Goal: Task Accomplishment & Management: Complete application form

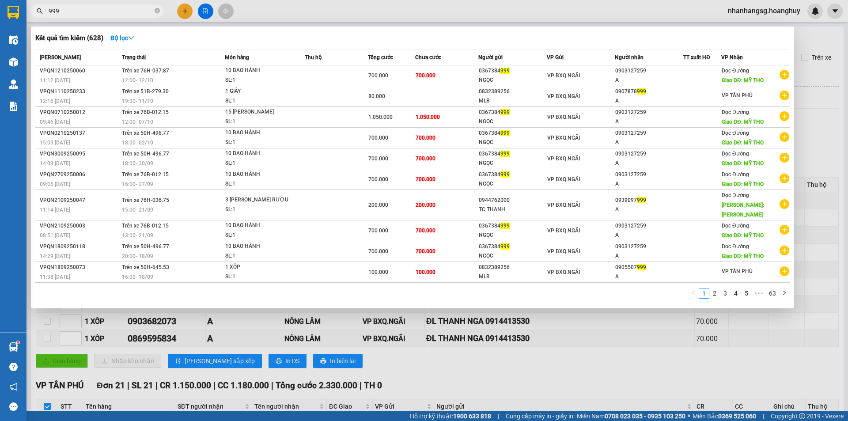
scroll to position [410, 0]
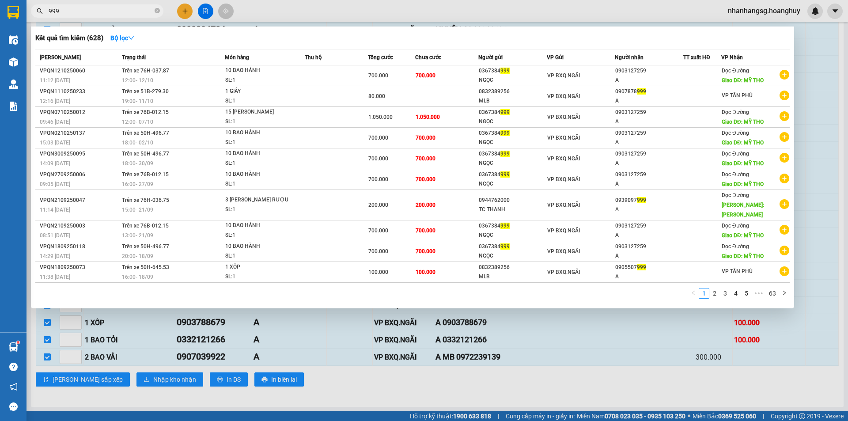
type input "999"
click at [186, 13] on div at bounding box center [424, 210] width 848 height 421
click at [186, 13] on icon "plus" at bounding box center [185, 11] width 6 height 6
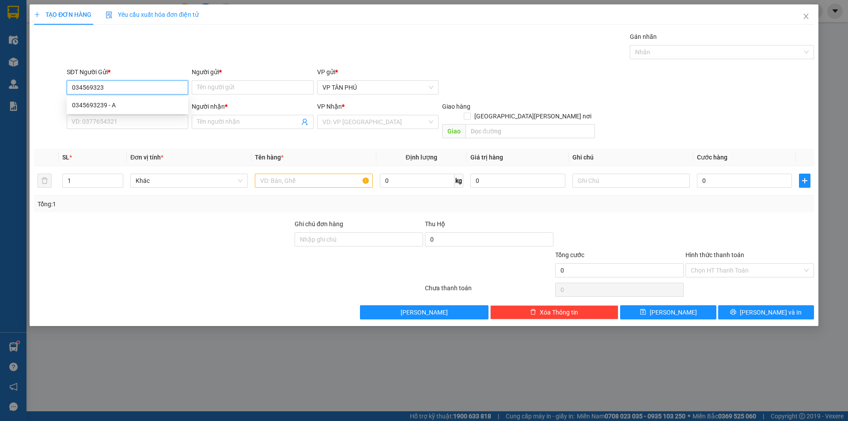
type input "0345693239"
click at [103, 106] on div "0345693239 - A" at bounding box center [127, 105] width 111 height 10
type input "A"
type input "0971615723"
type input "A MB"
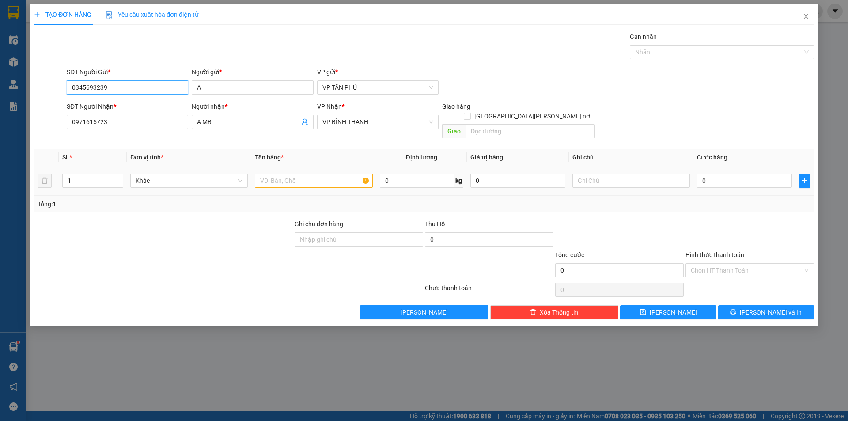
type input "0345693239"
click at [270, 174] on input "text" at bounding box center [314, 181] width 118 height 14
type input "1KIEN"
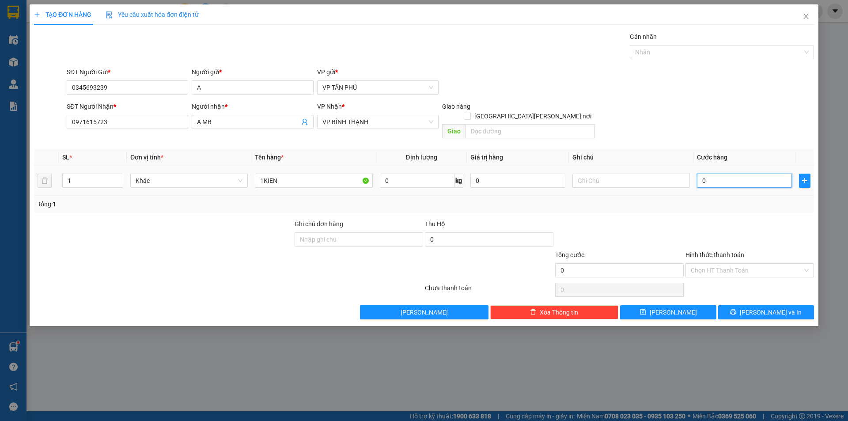
click at [727, 174] on input "0" at bounding box center [744, 181] width 95 height 14
type input "50"
type input "50.000"
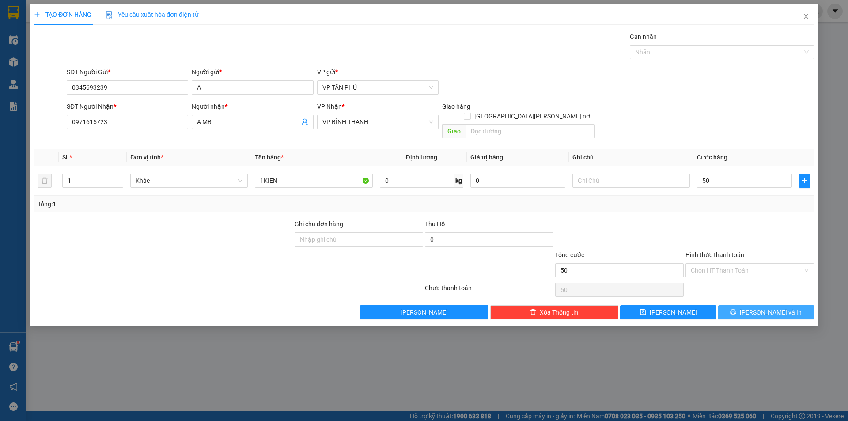
type input "50.000"
click at [738, 305] on button "[PERSON_NAME] và In" at bounding box center [766, 312] width 96 height 14
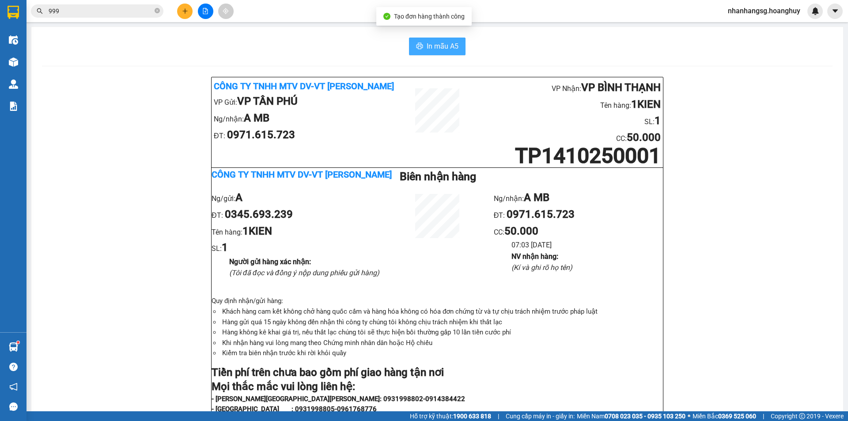
click at [435, 48] on span "In mẫu A5" at bounding box center [443, 46] width 32 height 11
click at [132, 8] on input "999" at bounding box center [101, 11] width 104 height 10
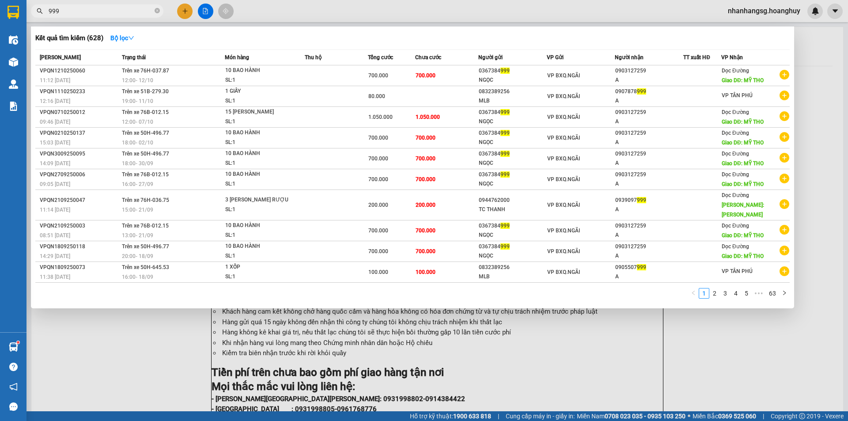
click at [132, 8] on input "999" at bounding box center [101, 11] width 104 height 10
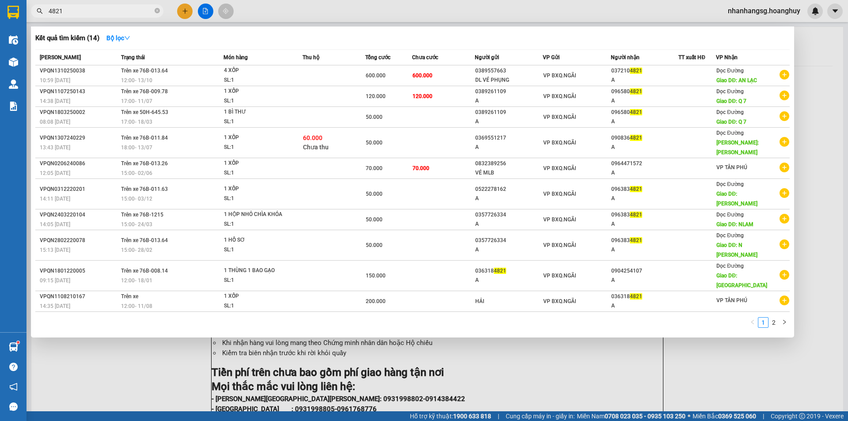
type input "4821"
click at [206, 13] on div at bounding box center [424, 210] width 848 height 421
click at [206, 13] on icon "file-add" at bounding box center [205, 11] width 6 height 6
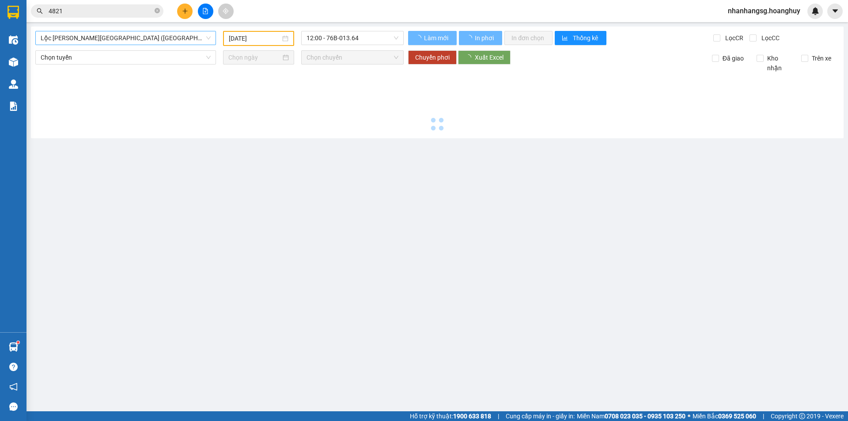
click at [140, 34] on span "Lộc [PERSON_NAME][GEOGRAPHIC_DATA] ([GEOGRAPHIC_DATA])" at bounding box center [126, 37] width 170 height 13
type input "[DATE]"
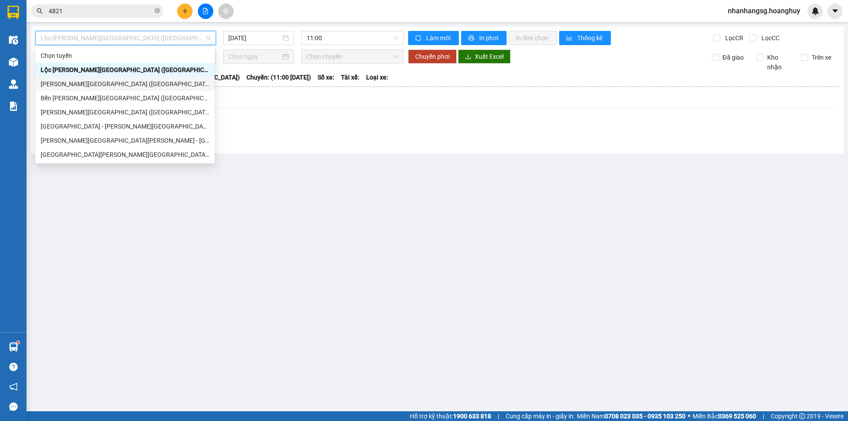
click at [109, 82] on div "[PERSON_NAME][GEOGRAPHIC_DATA] ([GEOGRAPHIC_DATA])" at bounding box center [125, 84] width 169 height 10
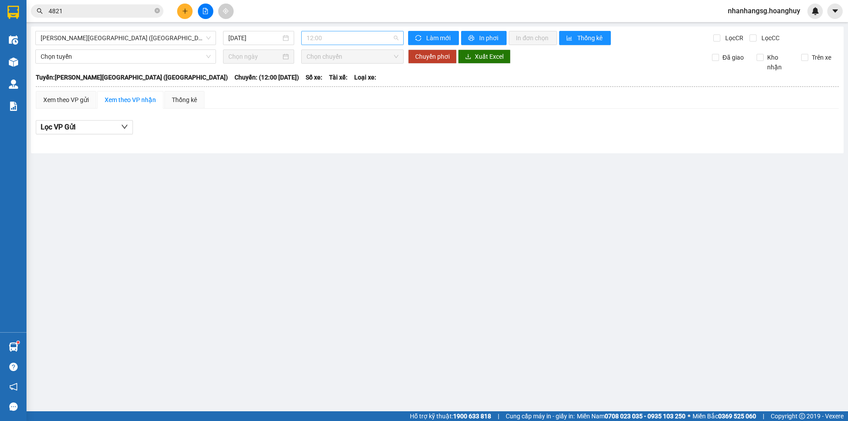
click at [336, 31] on span "12:00" at bounding box center [353, 37] width 92 height 13
click at [260, 34] on input "[DATE]" at bounding box center [254, 38] width 53 height 10
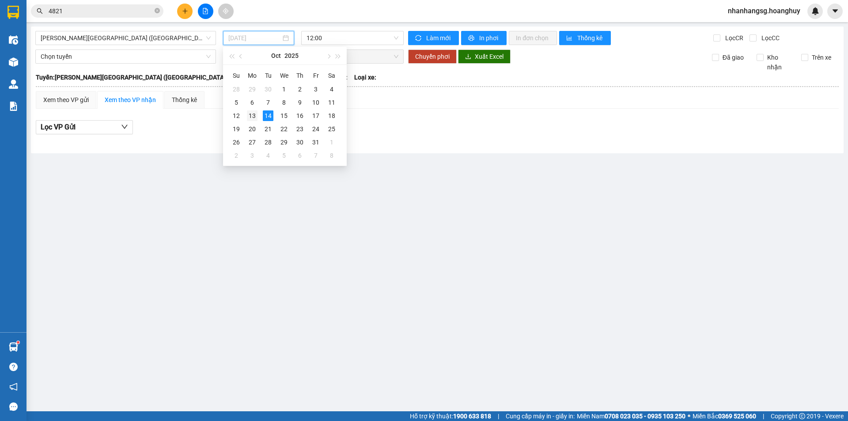
click at [255, 114] on div "13" at bounding box center [252, 115] width 11 height 11
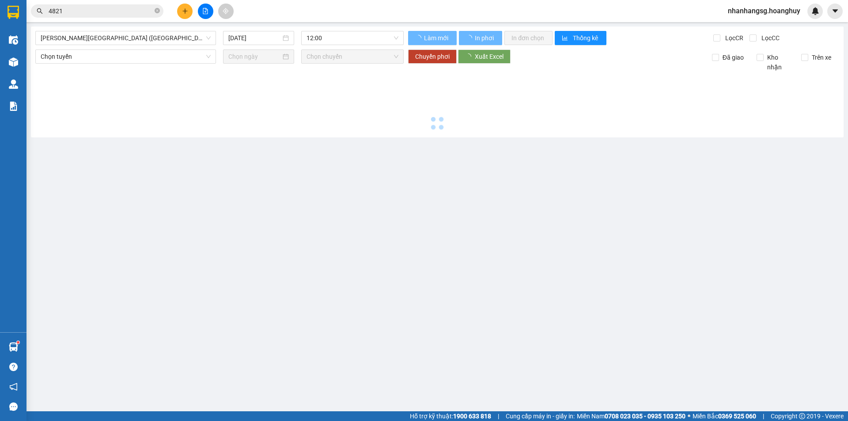
type input "[DATE]"
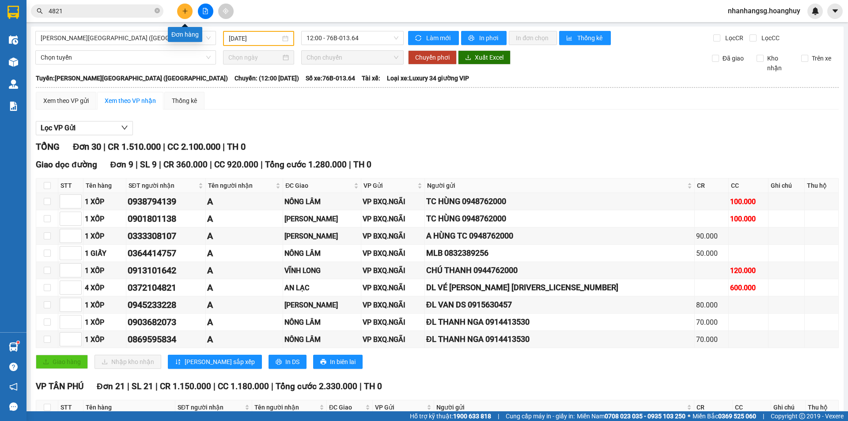
click at [186, 8] on icon "plus" at bounding box center [185, 11] width 6 height 6
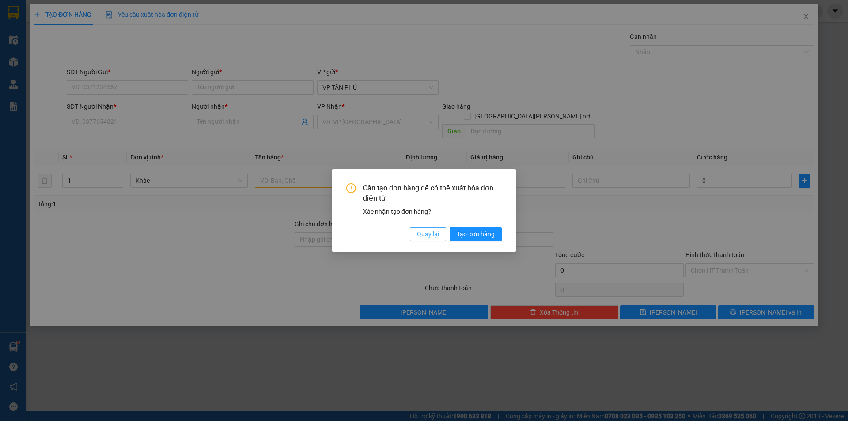
click at [430, 232] on span "Quay lại" at bounding box center [428, 234] width 22 height 10
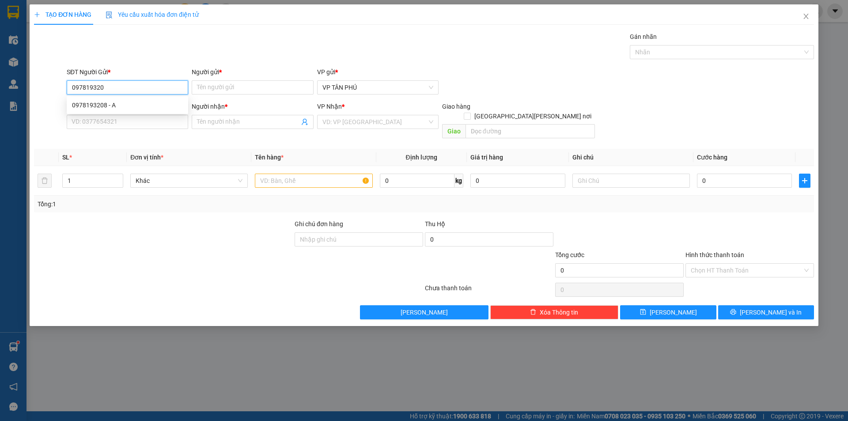
type input "0978193208"
click at [91, 109] on div "0978193208 - A" at bounding box center [127, 105] width 111 height 10
type input "A"
type input "0387808680"
type input "A [PERSON_NAME]"
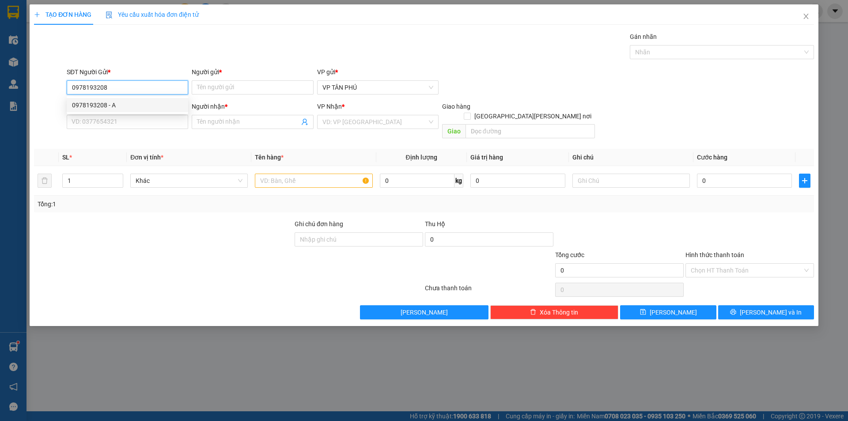
type input "DUC PHO"
click at [91, 109] on div "0978193208 - A" at bounding box center [127, 105] width 111 height 10
type input "0978193208"
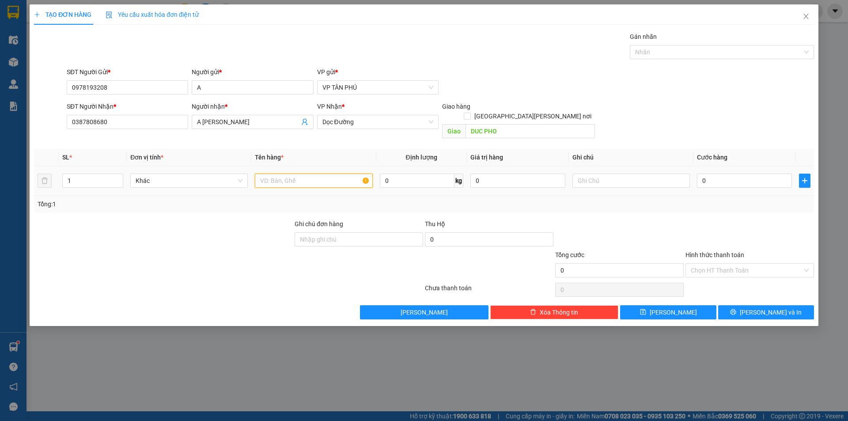
click at [289, 174] on input "text" at bounding box center [314, 181] width 118 height 14
type input "1BI M XANH THUOC"
click at [629, 175] on input "text" at bounding box center [632, 181] width 118 height 14
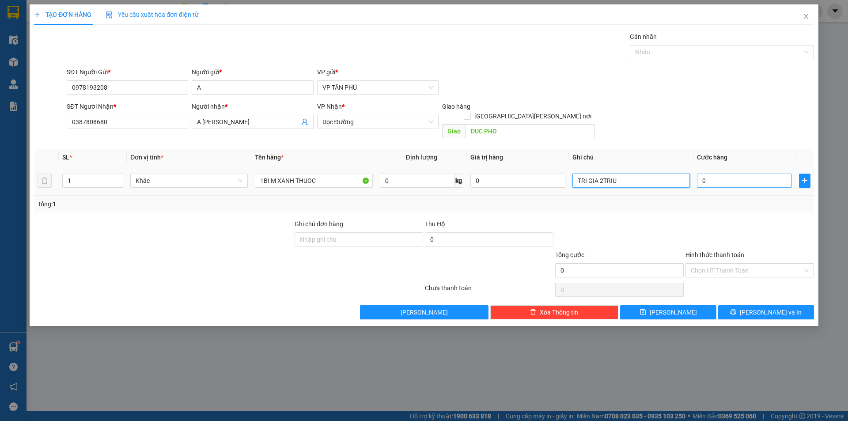
type input "TRI GIA 2TRIU"
click at [700, 174] on input "0" at bounding box center [744, 181] width 95 height 14
type input "70"
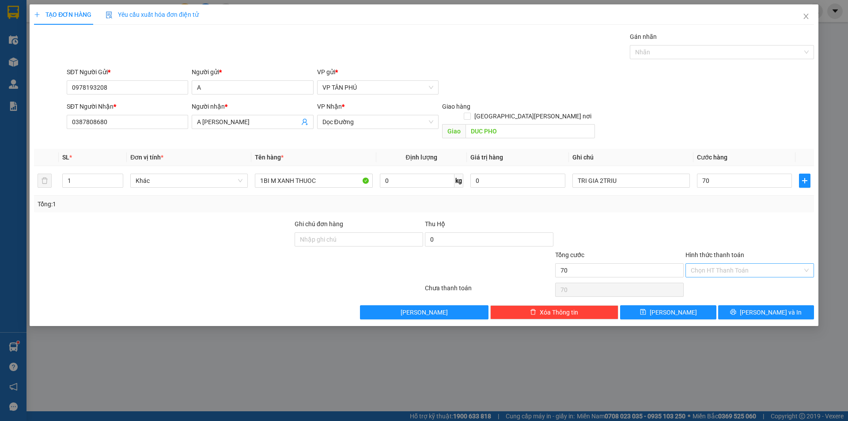
click at [717, 264] on input "Hình thức thanh toán" at bounding box center [747, 270] width 112 height 13
type input "70.000"
click at [717, 264] on input "Hình thức thanh toán" at bounding box center [747, 270] width 112 height 13
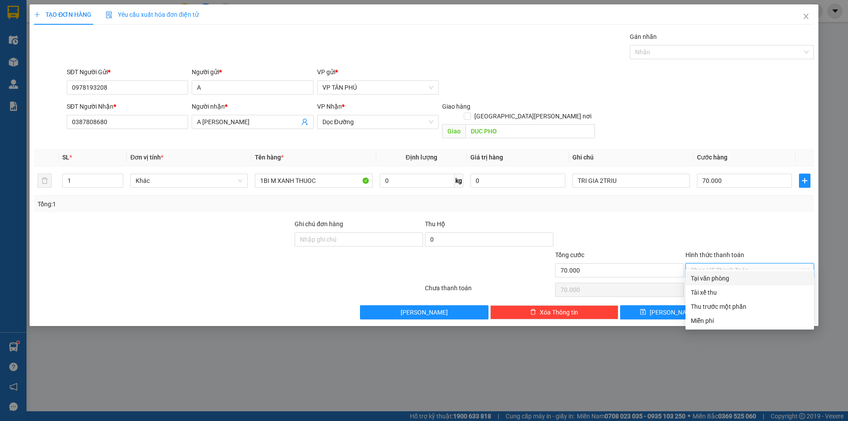
click at [718, 275] on div "Tại văn phòng" at bounding box center [750, 279] width 118 height 10
type input "0"
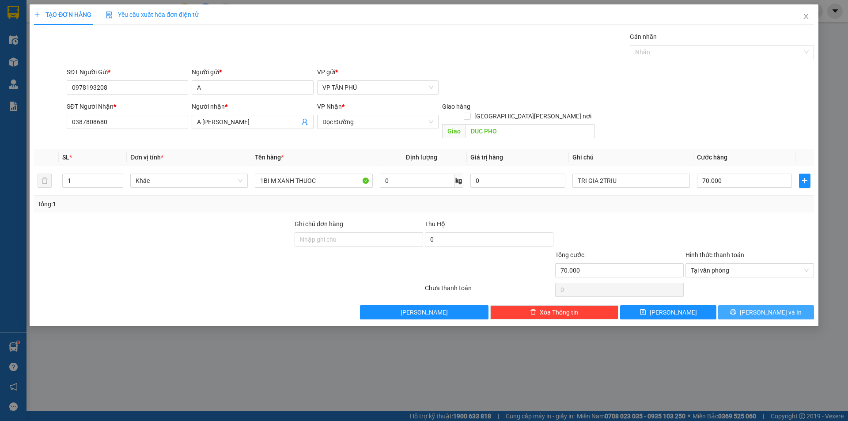
click at [742, 305] on button "[PERSON_NAME] và In" at bounding box center [766, 312] width 96 height 14
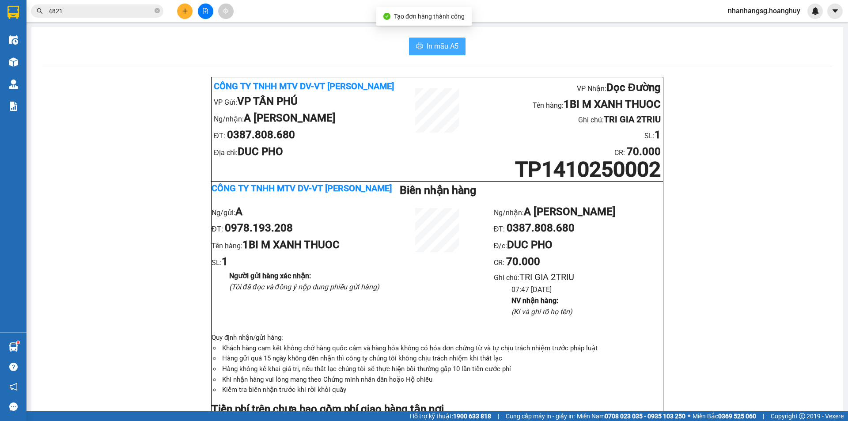
click at [445, 43] on span "In mẫu A5" at bounding box center [443, 46] width 32 height 11
click at [95, 13] on input "4821" at bounding box center [101, 11] width 104 height 10
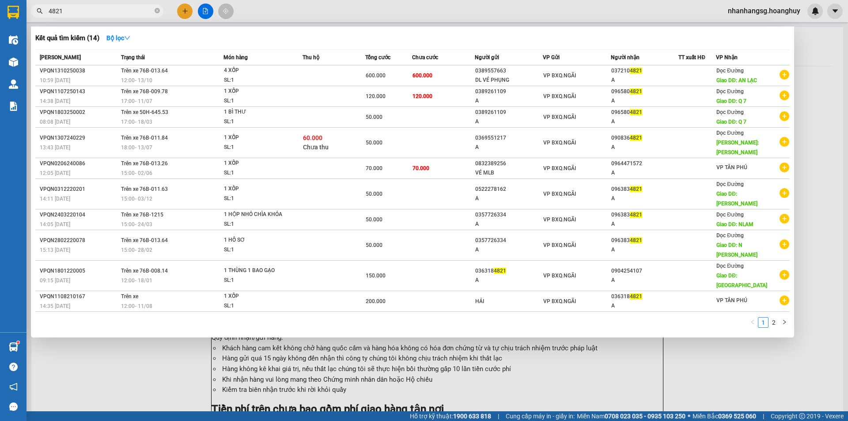
click at [95, 13] on input "4821" at bounding box center [101, 11] width 104 height 10
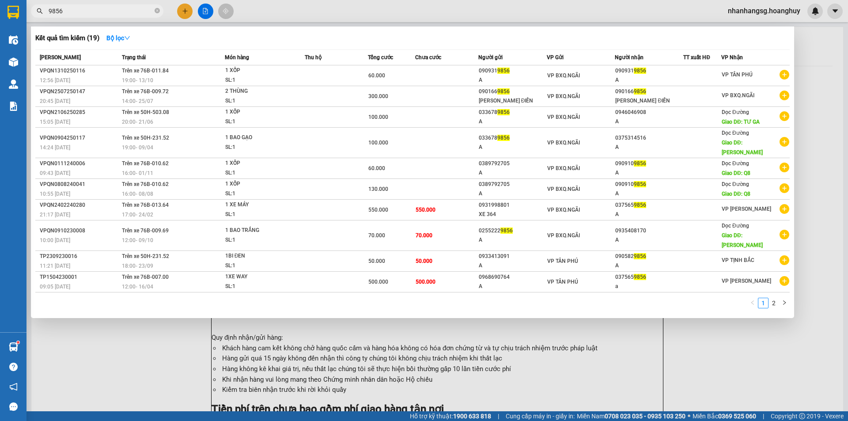
click at [86, 14] on input "9856" at bounding box center [101, 11] width 104 height 10
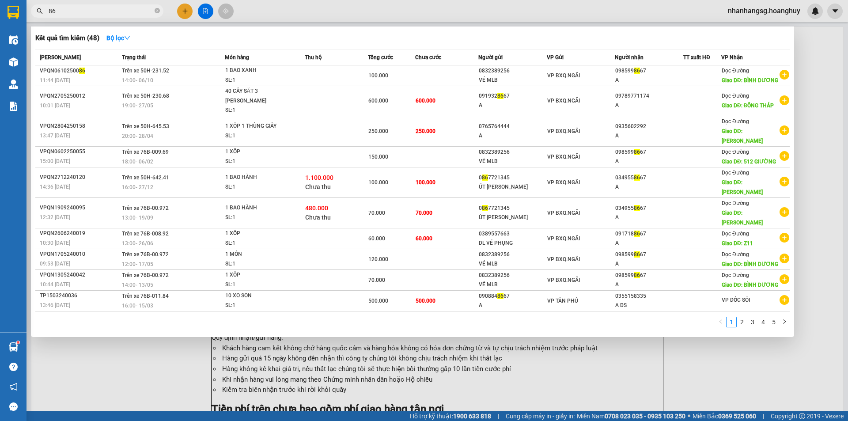
type input "8"
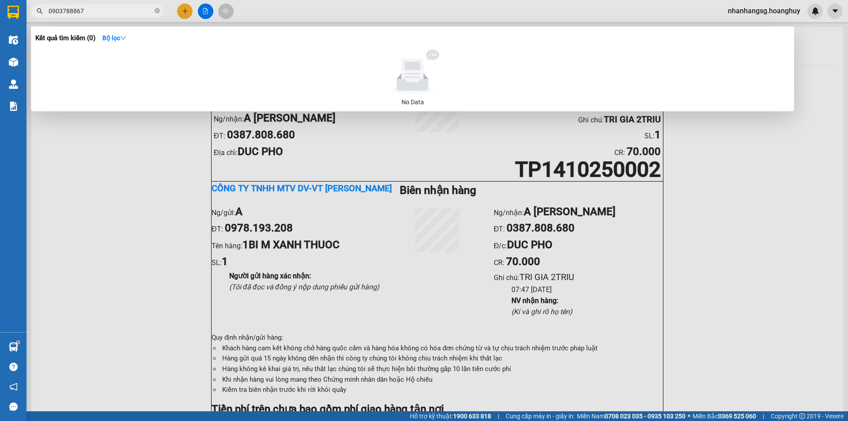
click at [160, 10] on span "0903788867" at bounding box center [97, 10] width 133 height 13
click at [129, 12] on input "0903788867" at bounding box center [101, 11] width 104 height 10
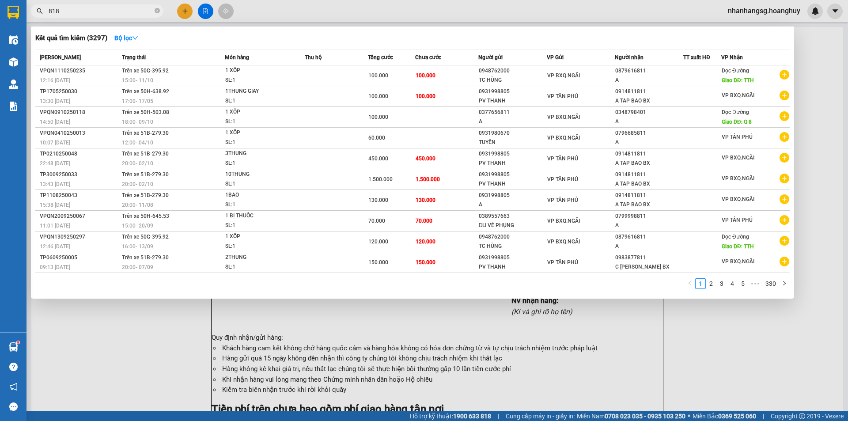
type input "8188"
